Goal: Task Accomplishment & Management: Use online tool/utility

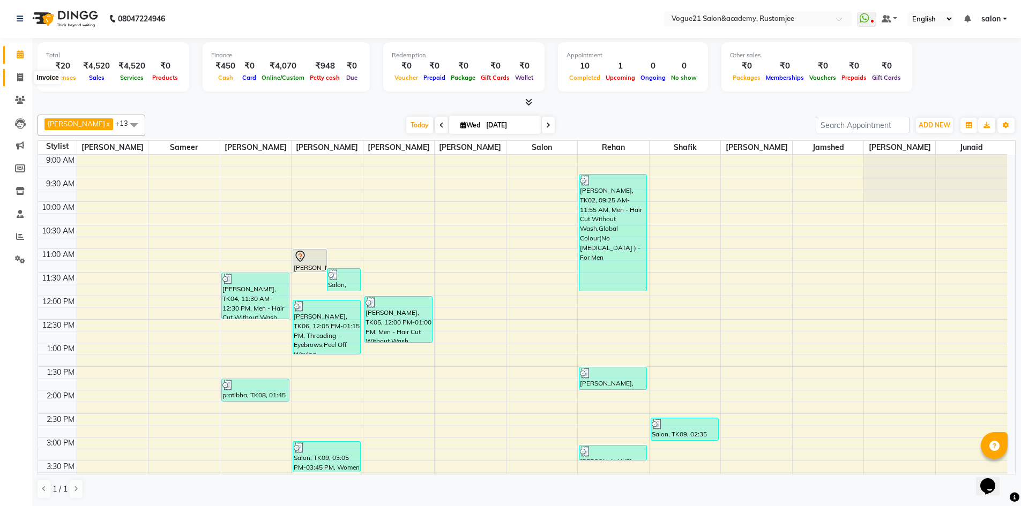
click at [20, 76] on icon at bounding box center [20, 77] width 6 height 8
select select "8171"
select select "service"
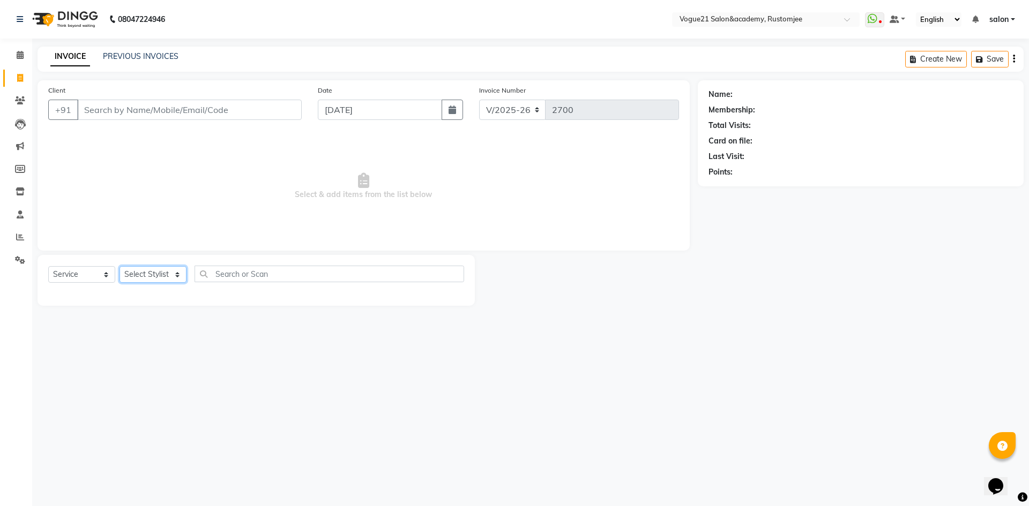
click at [146, 276] on select "Select Stylist [PERSON_NAME] [PERSON_NAME] [PERSON_NAME] [PERSON_NAME] [PERSON_…" at bounding box center [152, 274] width 67 height 17
select select "76929"
click at [119, 266] on select "Select Stylist [PERSON_NAME] [PERSON_NAME] [PERSON_NAME] [PERSON_NAME] [PERSON_…" at bounding box center [152, 274] width 67 height 17
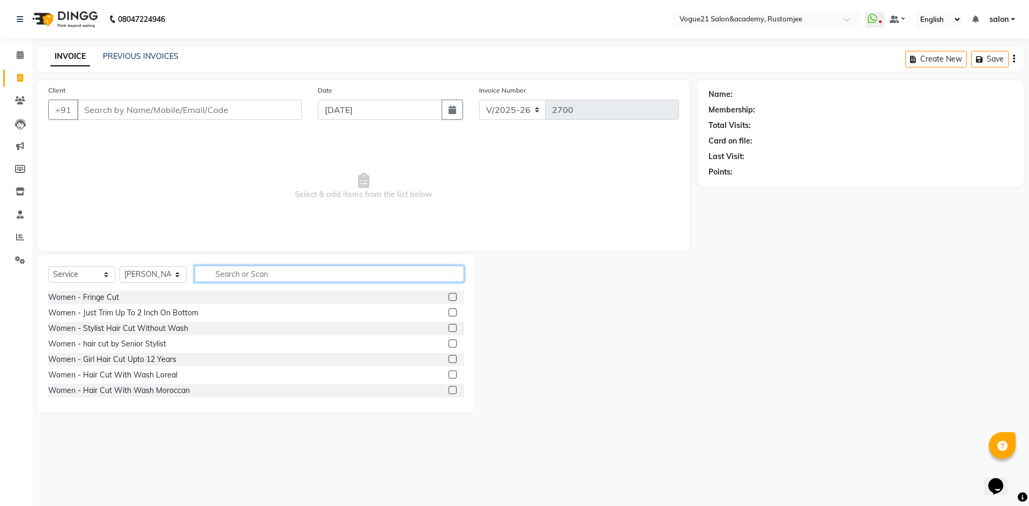
click at [249, 266] on input "text" at bounding box center [328, 274] width 269 height 17
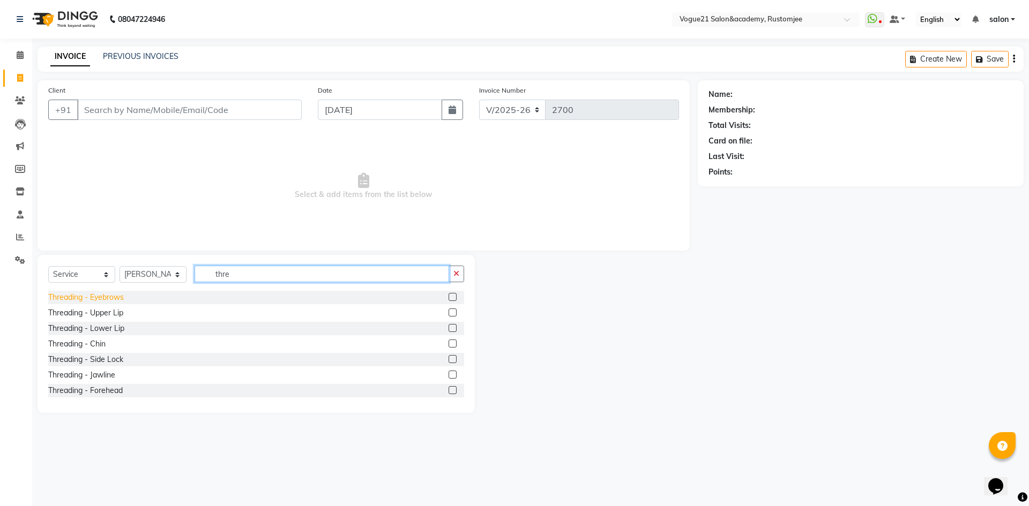
type input "thre"
click at [87, 296] on div "Threading - Eyebrows" at bounding box center [86, 297] width 76 height 11
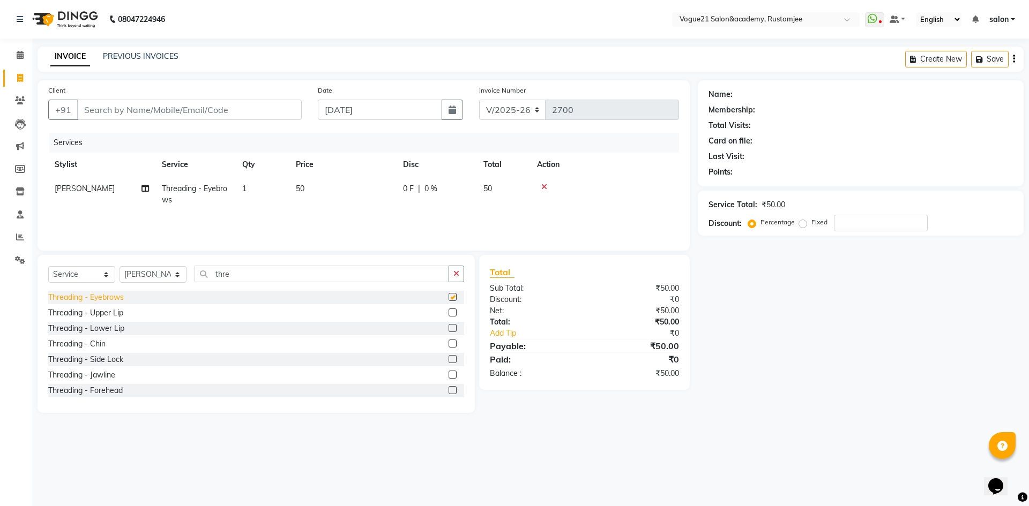
checkbox input "false"
click at [152, 276] on select "Select Stylist [PERSON_NAME] [PERSON_NAME] [PERSON_NAME] [PERSON_NAME] [PERSON_…" at bounding box center [152, 274] width 67 height 17
select select "76928"
click at [119, 266] on select "Select Stylist [PERSON_NAME] [PERSON_NAME] [PERSON_NAME] [PERSON_NAME] [PERSON_…" at bounding box center [152, 274] width 67 height 17
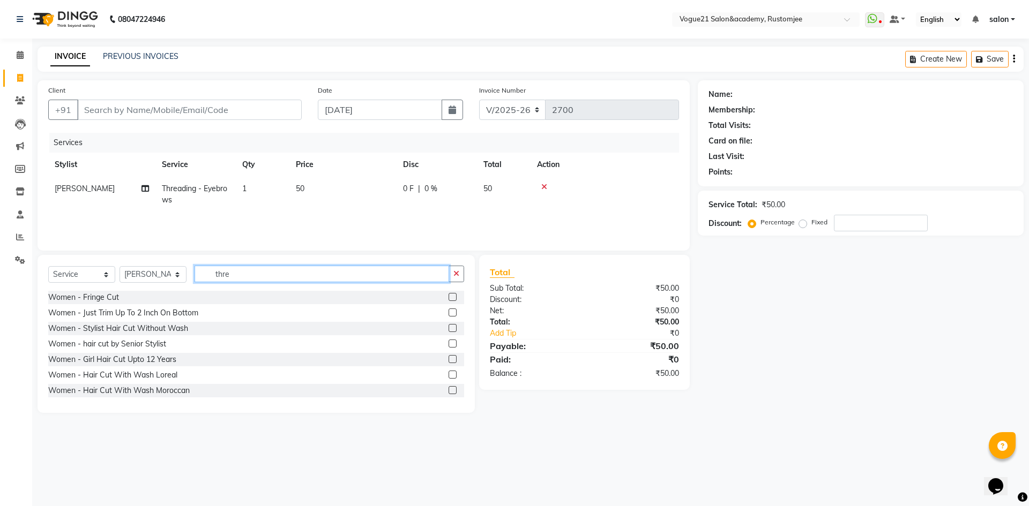
click at [233, 275] on input "thre" at bounding box center [321, 274] width 254 height 17
type input "t"
click at [155, 275] on select "Select Stylist [PERSON_NAME] [PERSON_NAME] [PERSON_NAME] [PERSON_NAME] [PERSON_…" at bounding box center [152, 274] width 67 height 17
select select "78479"
click at [119, 266] on select "Select Stylist [PERSON_NAME] [PERSON_NAME] [PERSON_NAME] [PERSON_NAME] [PERSON_…" at bounding box center [152, 274] width 67 height 17
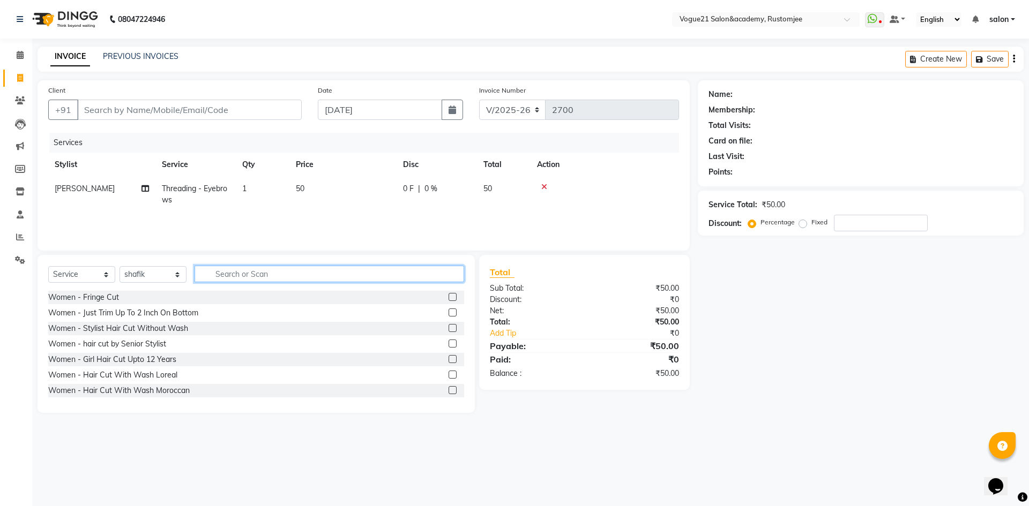
click at [243, 279] on input "text" at bounding box center [328, 274] width 269 height 17
type input "head"
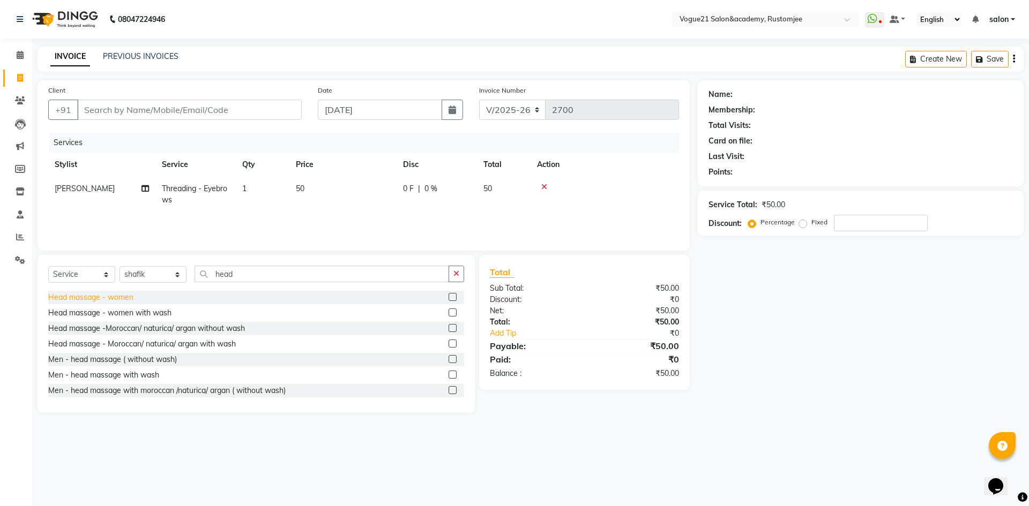
click at [123, 298] on div "Head massage - women" at bounding box center [90, 297] width 85 height 11
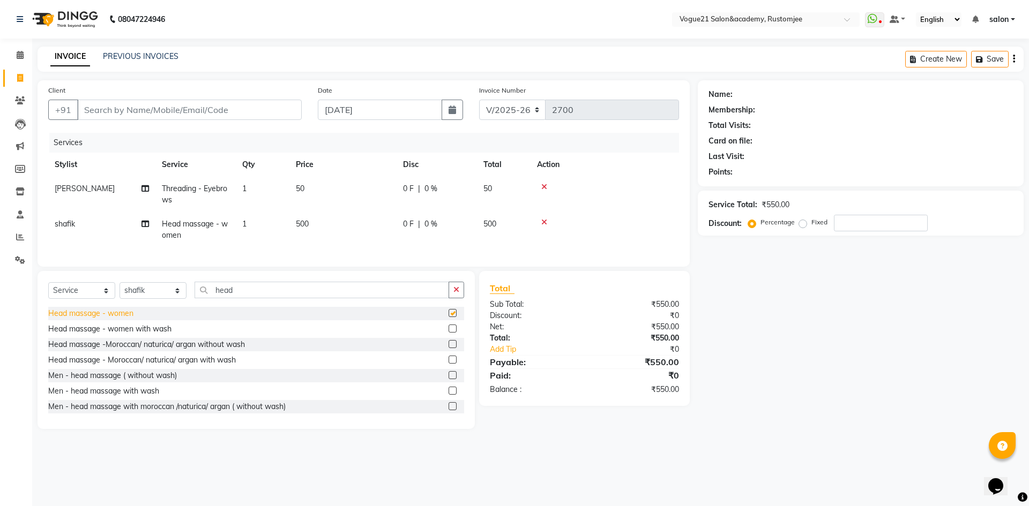
checkbox input "false"
click at [267, 298] on input "head" at bounding box center [321, 290] width 254 height 17
type input "h"
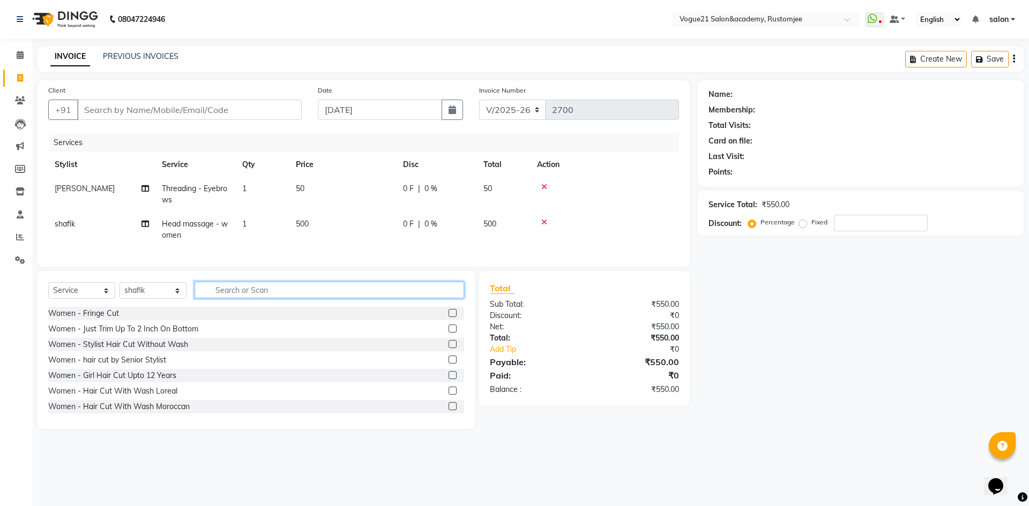
click at [231, 298] on input "text" at bounding box center [328, 290] width 269 height 17
